Goal: Transaction & Acquisition: Subscribe to service/newsletter

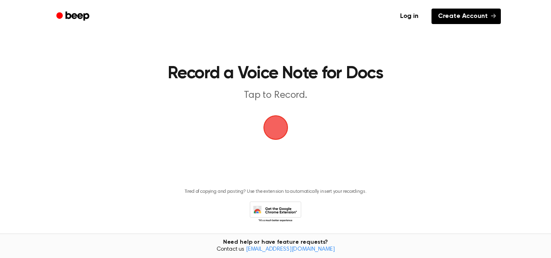
click at [479, 19] on link "Create Account" at bounding box center [466, 17] width 69 height 16
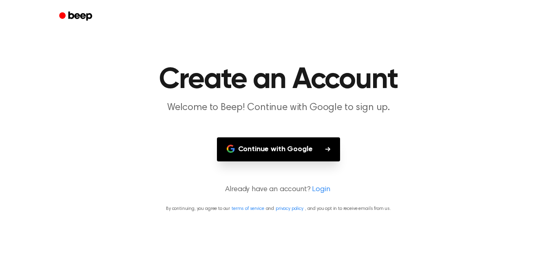
click at [250, 130] on main "Create an Account Welcome to Beep! Continue with Google to sign up. Continue wi…" at bounding box center [278, 129] width 557 height 258
click at [269, 152] on button "Continue with Google" at bounding box center [279, 149] width 124 height 24
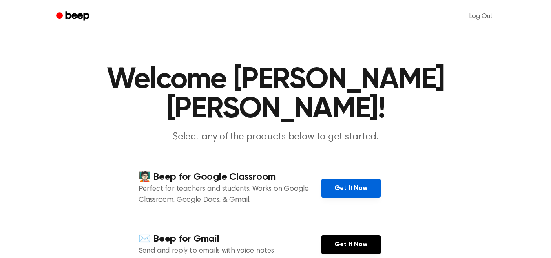
click at [343, 191] on link "Get It Now" at bounding box center [350, 188] width 59 height 19
